Goal: Task Accomplishment & Management: Use online tool/utility

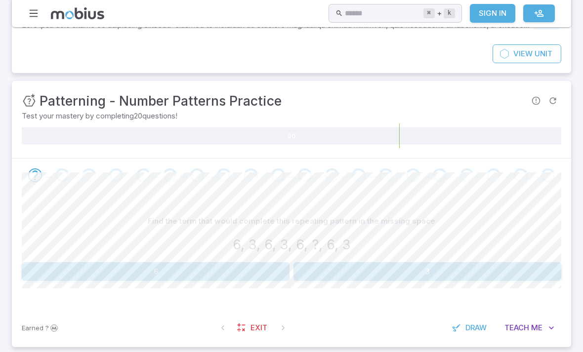
scroll to position [79, 0]
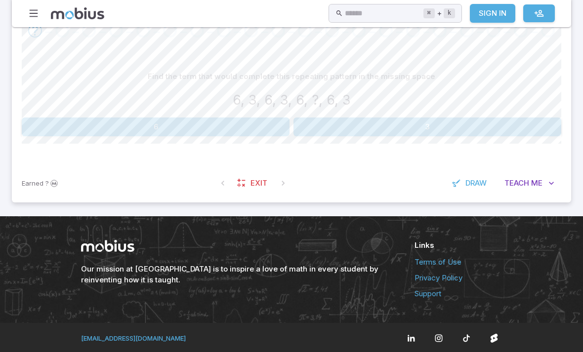
click at [250, 184] on span "Exit" at bounding box center [258, 183] width 17 height 11
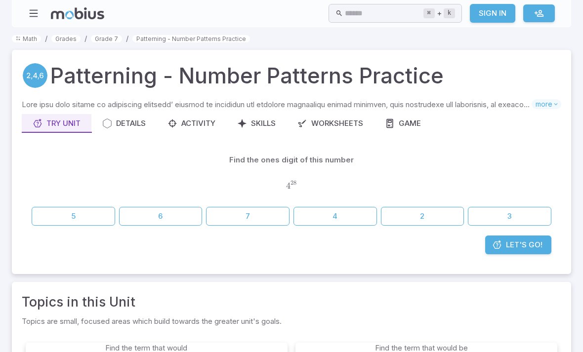
click at [109, 39] on link "Grade 7" at bounding box center [106, 38] width 31 height 7
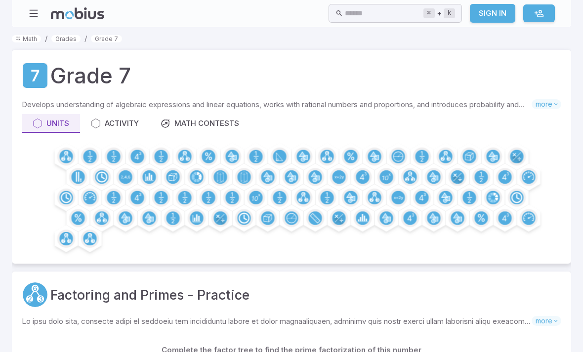
click at [94, 153] on circle at bounding box center [89, 156] width 13 height 13
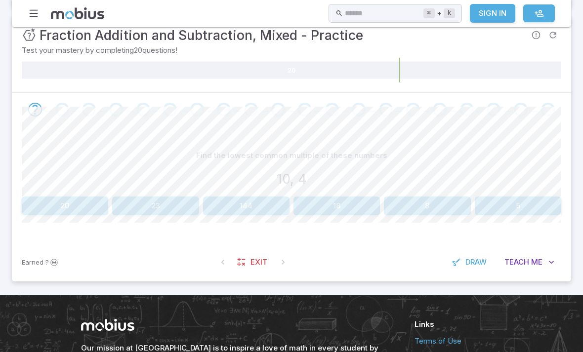
scroll to position [176, 0]
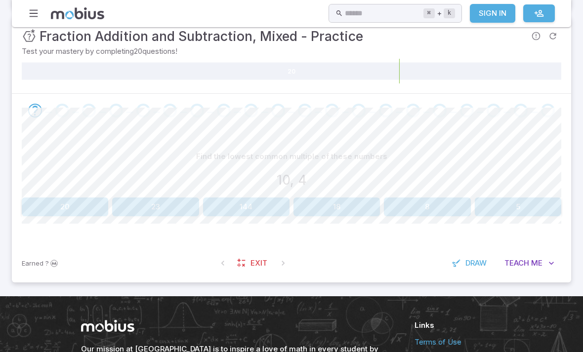
click at [50, 205] on button "20" at bounding box center [65, 206] width 86 height 19
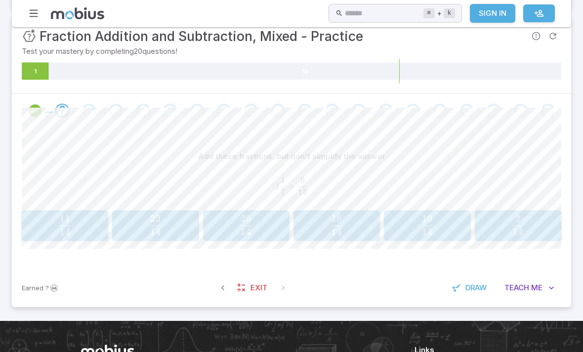
click at [156, 223] on span "22" at bounding box center [155, 219] width 10 height 12
click at [416, 219] on span "15 65 ​" at bounding box center [426, 225] width 75 height 20
click at [430, 219] on span "29" at bounding box center [427, 219] width 10 height 12
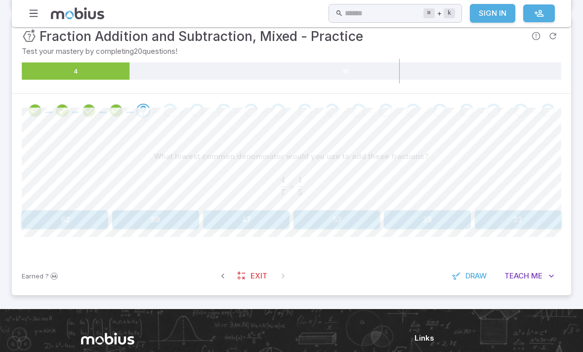
click at [428, 213] on button "35" at bounding box center [427, 219] width 86 height 19
click at [512, 215] on button "6" at bounding box center [517, 219] width 86 height 19
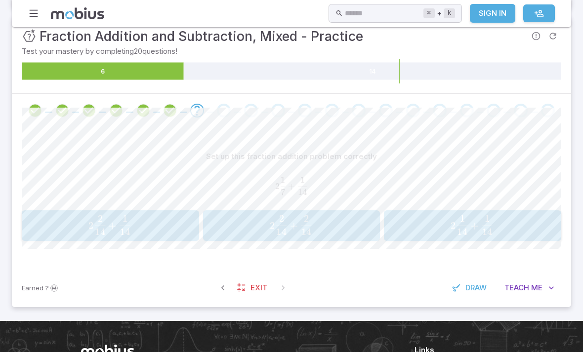
click at [100, 214] on span "2" at bounding box center [100, 219] width 5 height 12
click at [142, 215] on span "3 21 18 ​ + 1 21 11 ​" at bounding box center [109, 225] width 158 height 20
click at [417, 230] on span "3 10 7 ​" at bounding box center [426, 225] width 75 height 20
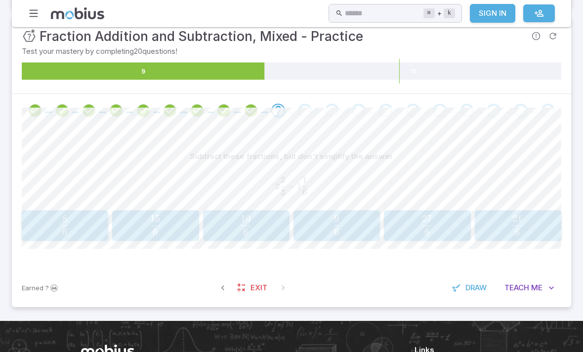
click at [321, 223] on span "6 9 ​" at bounding box center [336, 225] width 75 height 20
click at [153, 225] on span "2" at bounding box center [156, 226] width 80 height 12
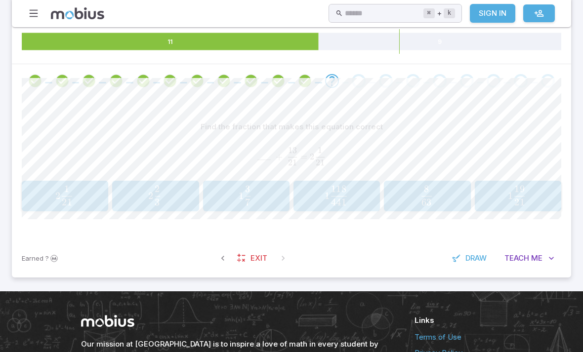
scroll to position [207, 0]
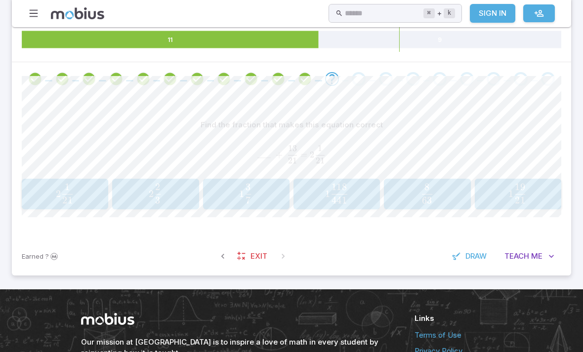
click at [241, 200] on span "1 7 3 ​" at bounding box center [245, 194] width 13 height 20
click at [68, 194] on span "​" at bounding box center [67, 190] width 1 height 13
click at [236, 184] on span "4 3 ​" at bounding box center [245, 194] width 75 height 20
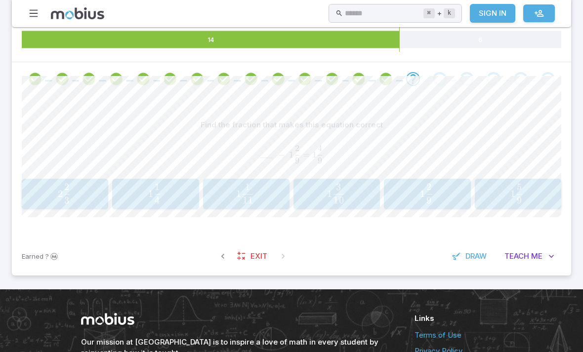
click at [72, 184] on span "2 3 2 ​" at bounding box center [65, 194] width 76 height 20
click at [82, 188] on span "6 5 ​" at bounding box center [65, 194] width 75 height 20
click at [418, 203] on div "11 9 \frac{11}{9} 9 11 ​" at bounding box center [427, 194] width 80 height 23
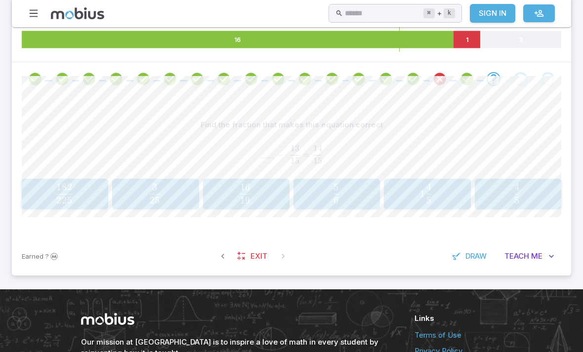
click at [412, 190] on span "1 5 4 ​" at bounding box center [427, 194] width 76 height 20
click at [347, 204] on button "1 2 \frac{1}{2} 2 1 ​" at bounding box center [336, 194] width 86 height 31
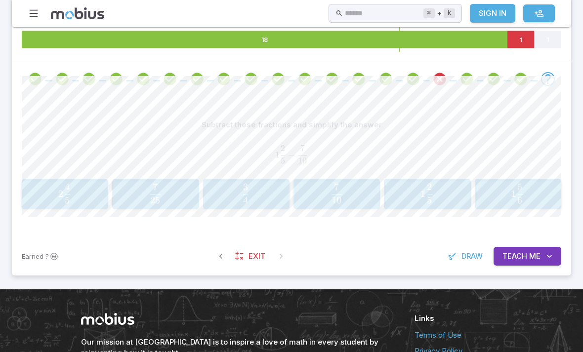
click at [431, 197] on span "button" at bounding box center [429, 200] width 5 height 7
